Goal: Book appointment/travel/reservation

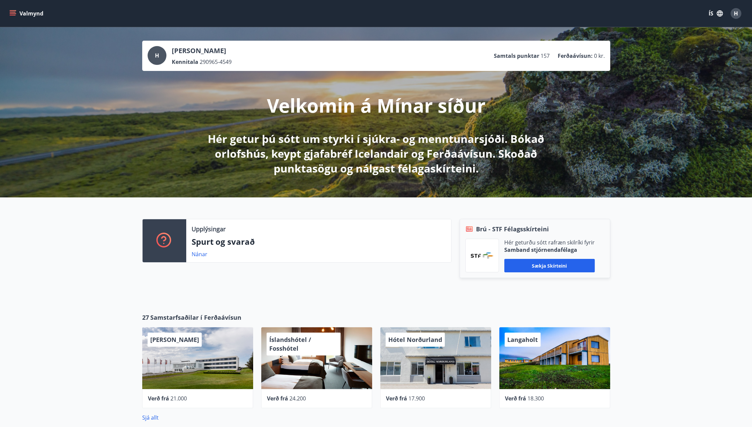
click at [12, 12] on icon "menu" at bounding box center [13, 12] width 6 height 1
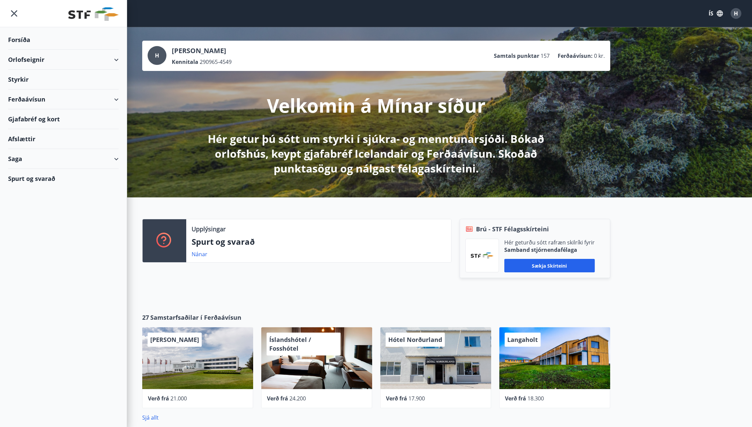
click at [114, 59] on div "Orlofseignir" at bounding box center [63, 60] width 111 height 20
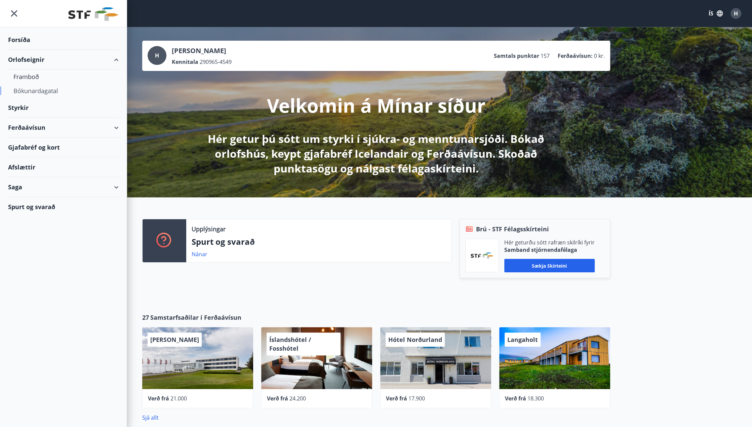
click at [38, 89] on div "Bókunardagatal" at bounding box center [63, 91] width 100 height 14
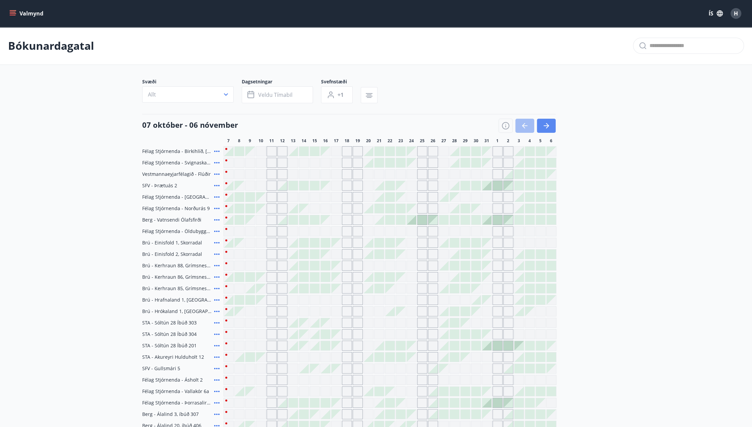
click at [542, 125] on icon "button" at bounding box center [546, 126] width 8 height 8
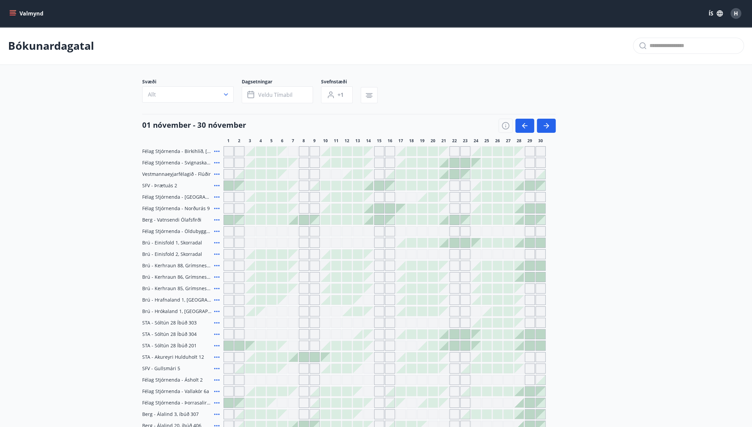
click at [547, 124] on icon "button" at bounding box center [546, 126] width 8 height 8
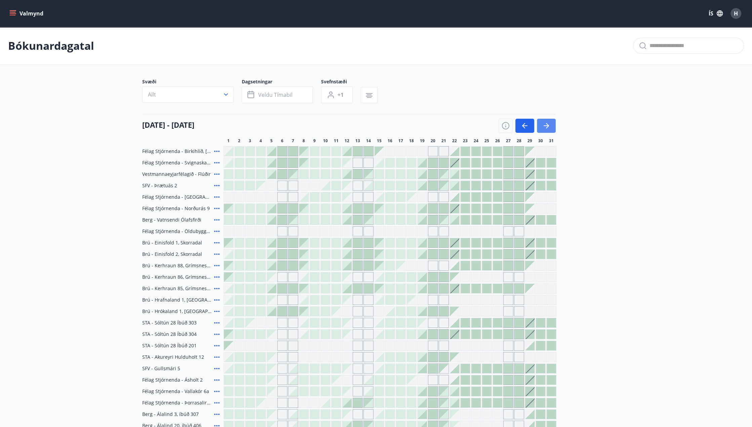
click at [548, 123] on icon "button" at bounding box center [546, 126] width 8 height 8
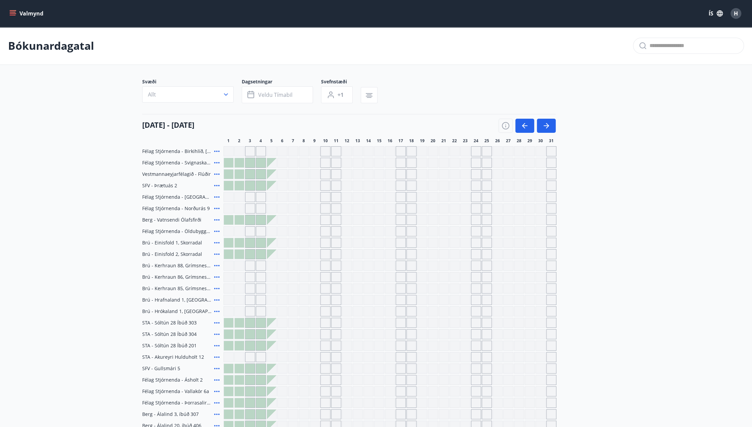
click at [230, 242] on div at bounding box center [228, 242] width 9 height 9
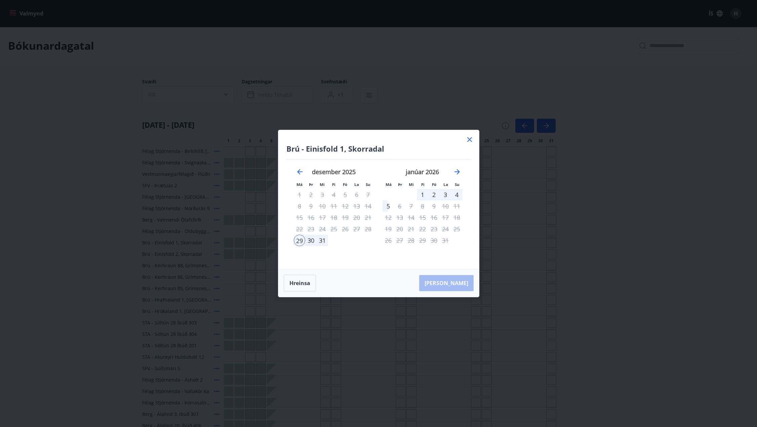
click at [421, 194] on div "1" at bounding box center [422, 194] width 11 height 11
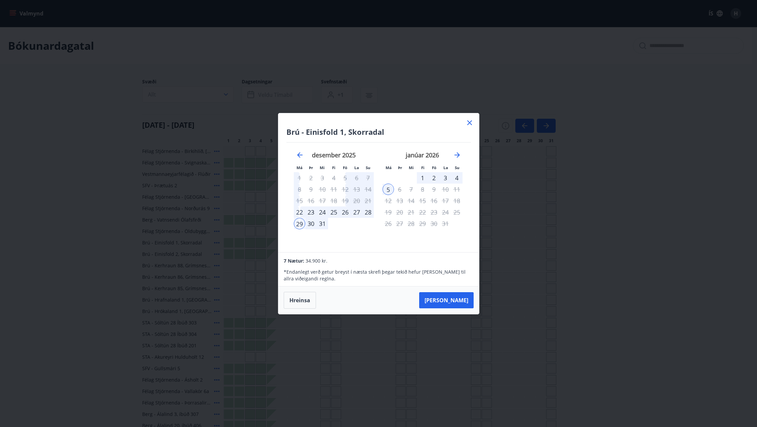
click at [422, 174] on div "1" at bounding box center [422, 177] width 11 height 11
click at [299, 225] on div "29" at bounding box center [299, 223] width 11 height 11
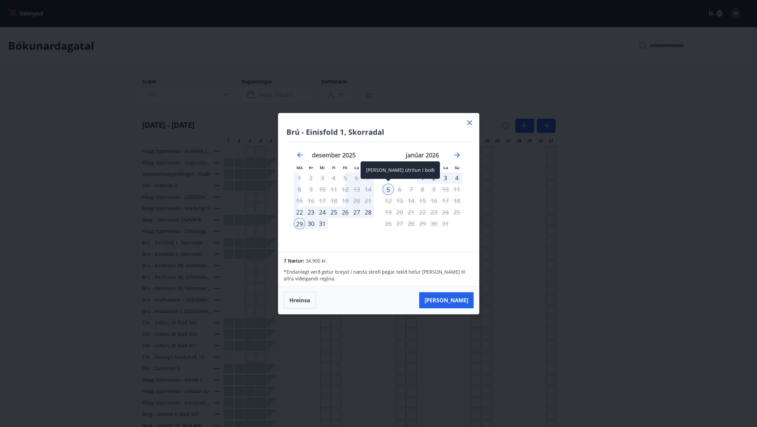
click at [389, 188] on div "5" at bounding box center [387, 188] width 11 height 11
click at [470, 123] on icon at bounding box center [469, 122] width 5 height 5
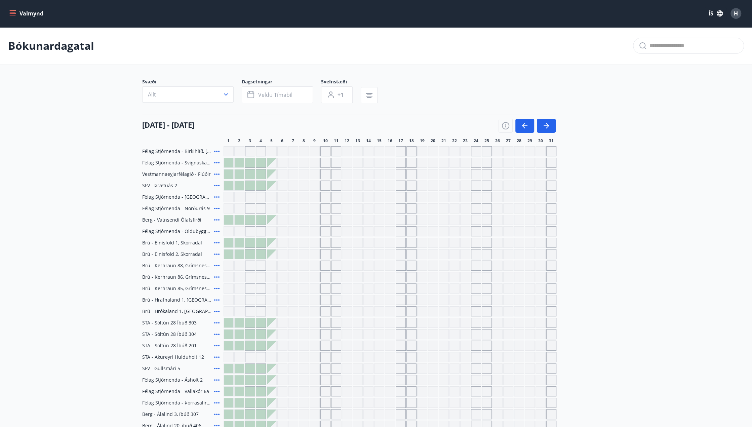
click at [467, 121] on div "[DATE] - [DATE]" at bounding box center [348, 123] width 413 height 19
click at [217, 94] on button "Allt" at bounding box center [187, 94] width 91 height 16
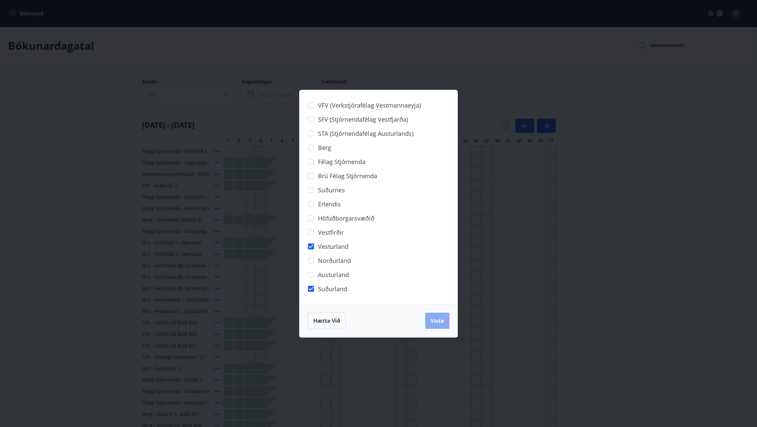
click at [440, 318] on span "Vista" at bounding box center [436, 320] width 13 height 7
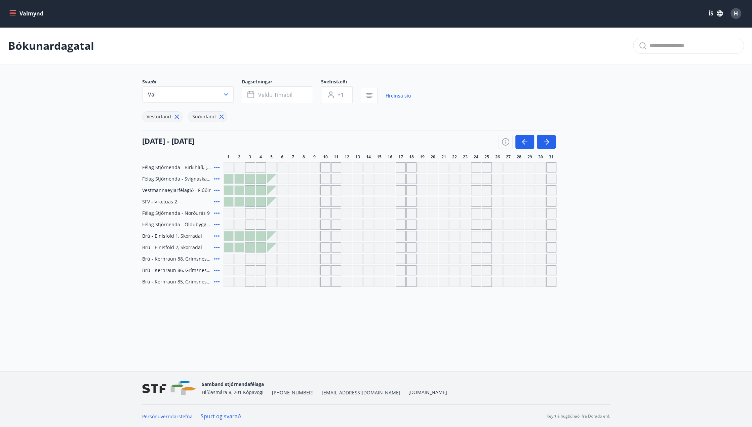
click at [227, 178] on div at bounding box center [228, 178] width 9 height 9
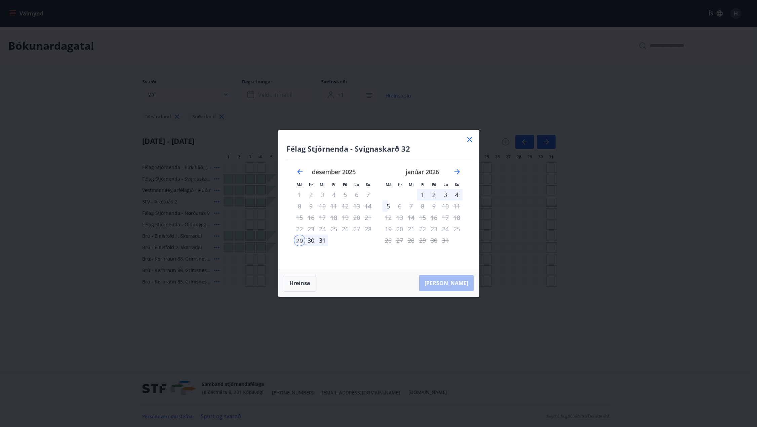
click at [421, 194] on div "1" at bounding box center [422, 194] width 11 height 11
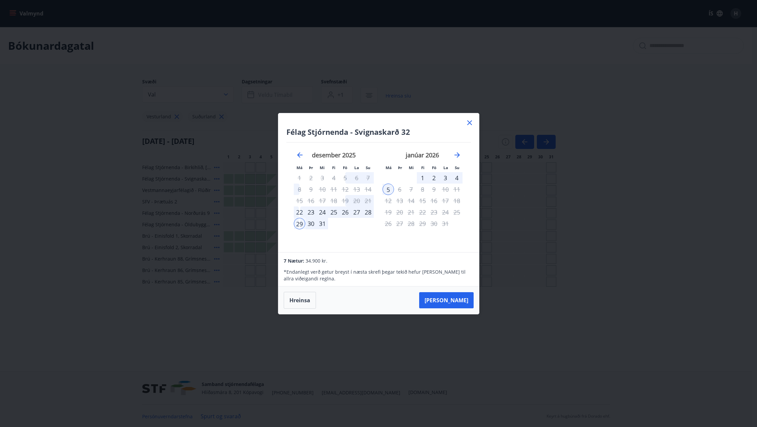
click at [421, 177] on div "1" at bounding box center [422, 177] width 11 height 11
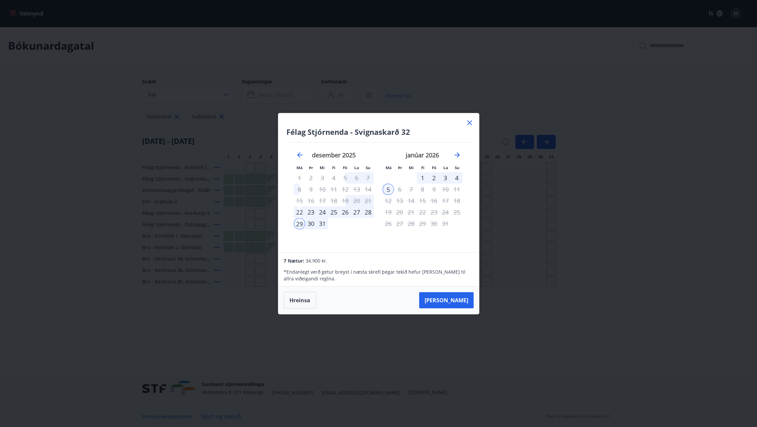
click at [467, 123] on icon at bounding box center [469, 123] width 8 height 8
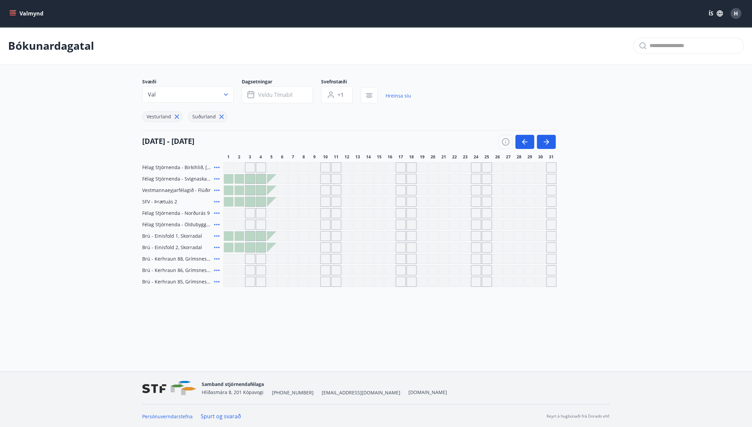
click at [228, 246] on div at bounding box center [228, 247] width 9 height 9
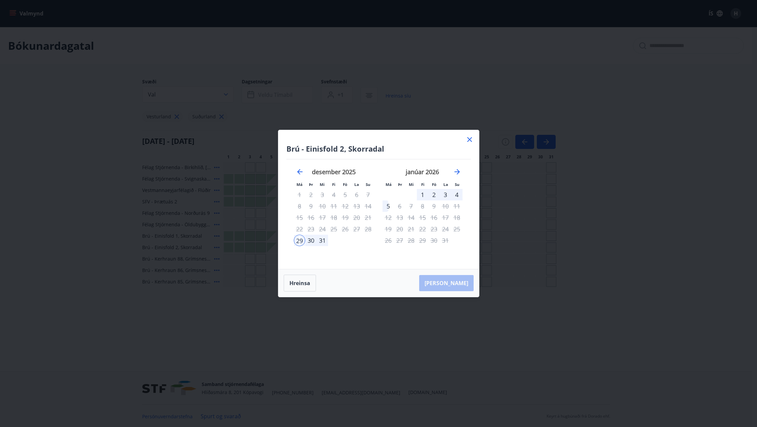
click at [421, 193] on div "1" at bounding box center [422, 194] width 11 height 11
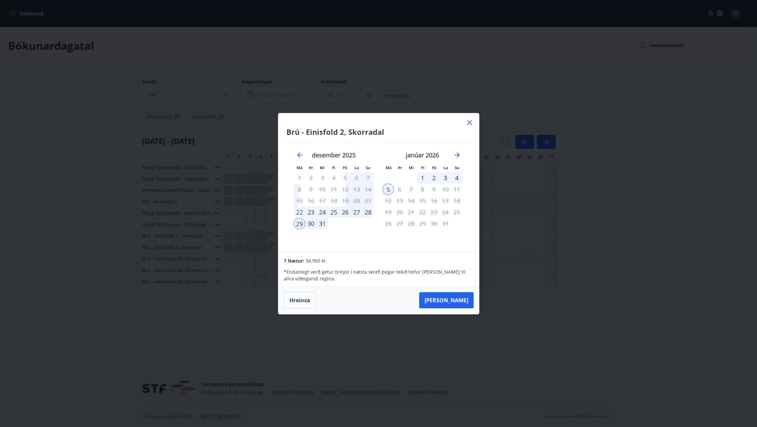
click at [421, 193] on div "8" at bounding box center [422, 188] width 11 height 11
drag, startPoint x: 472, startPoint y: 123, endPoint x: 380, endPoint y: 4, distance: 150.5
click at [472, 121] on icon at bounding box center [469, 123] width 8 height 8
